Goal: Transaction & Acquisition: Purchase product/service

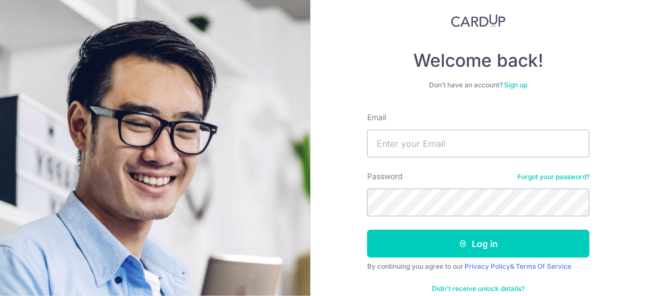
scroll to position [90, 0]
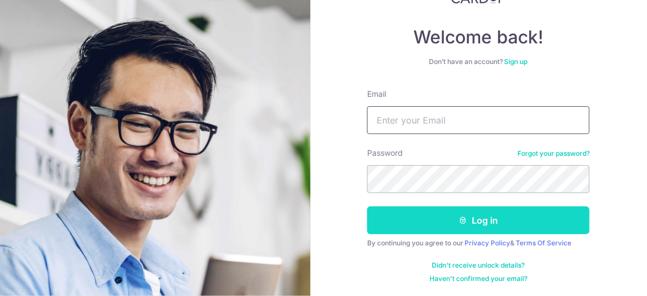
type input "[EMAIL_ADDRESS][DOMAIN_NAME]"
click at [451, 221] on button "Log in" at bounding box center [478, 220] width 223 height 28
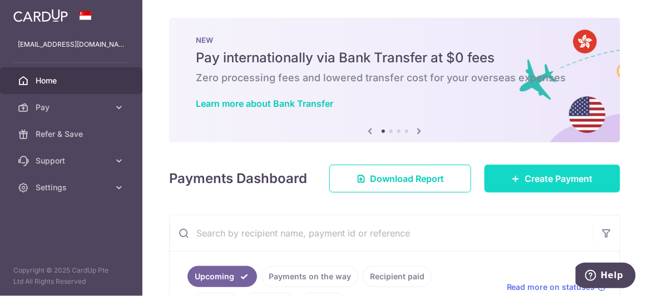
click at [534, 181] on span "Create Payment" at bounding box center [559, 178] width 68 height 13
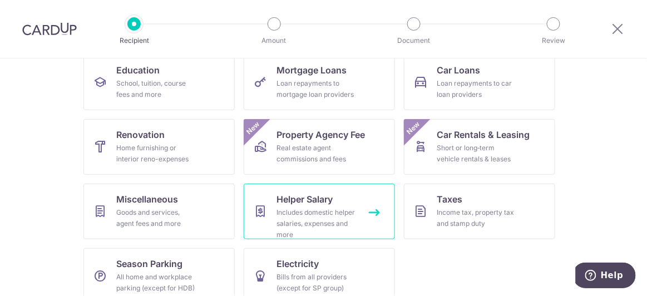
scroll to position [201, 0]
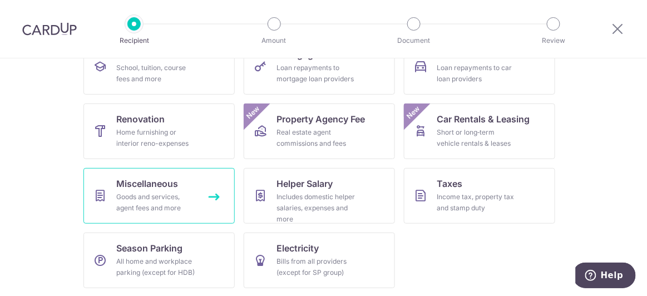
click at [162, 194] on div "Goods and services, agent fees and more" at bounding box center [157, 202] width 80 height 22
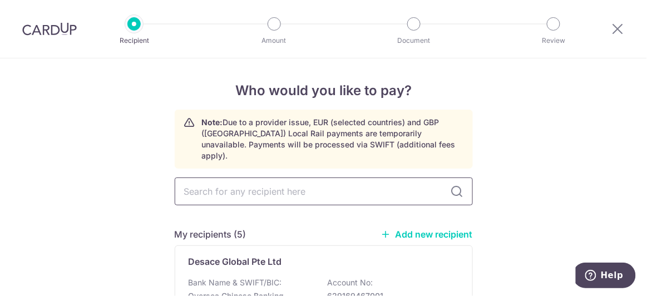
click at [314, 183] on input "text" at bounding box center [324, 191] width 298 height 28
type input "[PERSON_NAME]"
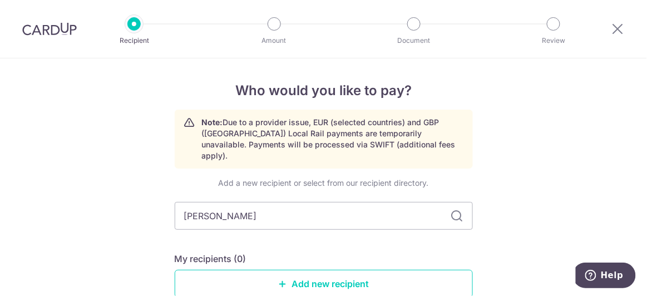
scroll to position [60, 0]
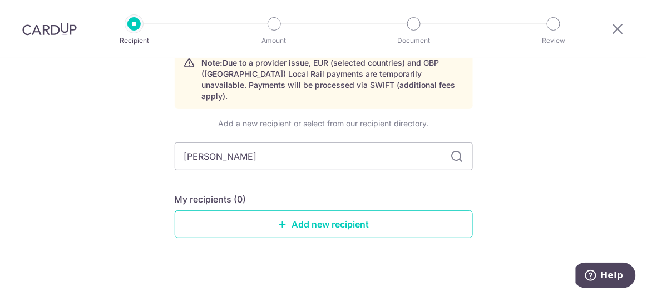
drag, startPoint x: 308, startPoint y: 152, endPoint x: 0, endPoint y: 162, distance: 307.8
click at [0, 161] on div "Who would you like to pay? Note: Due to a provider issue, EUR (selected countri…" at bounding box center [323, 153] width 647 height 309
click at [333, 215] on link "Add new recipient" at bounding box center [324, 224] width 298 height 28
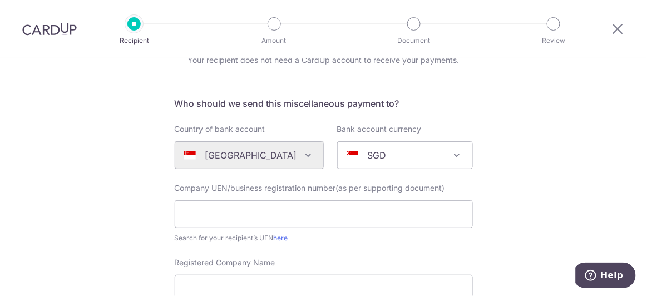
scroll to position [101, 0]
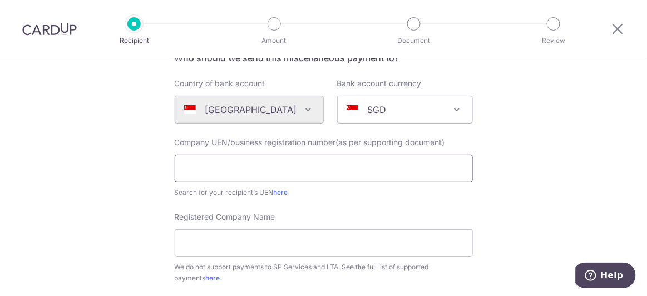
click at [307, 168] on input "text" at bounding box center [324, 169] width 298 height 28
click at [457, 219] on div "Registered Company Name We do not support payments to SP Services and LTA. See …" at bounding box center [324, 247] width 298 height 72
click at [279, 193] on link "here" at bounding box center [281, 192] width 14 height 8
